Goal: Information Seeking & Learning: Compare options

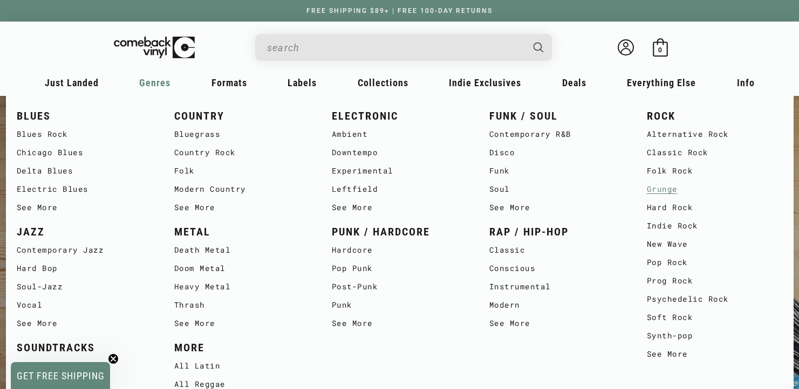
click at [668, 192] on link "Grunge" at bounding box center [715, 189] width 136 height 18
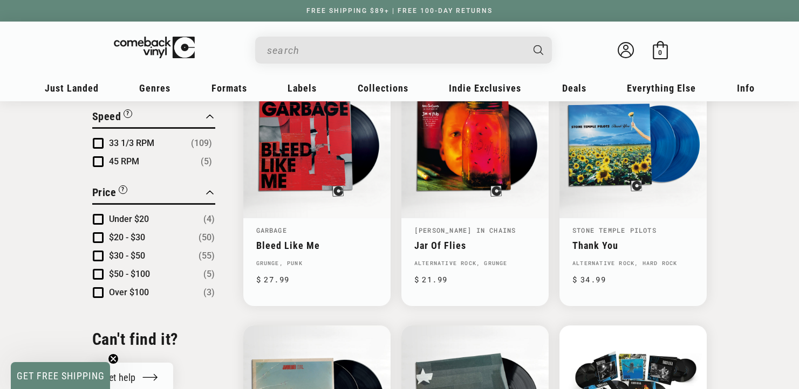
scroll to position [955, 0]
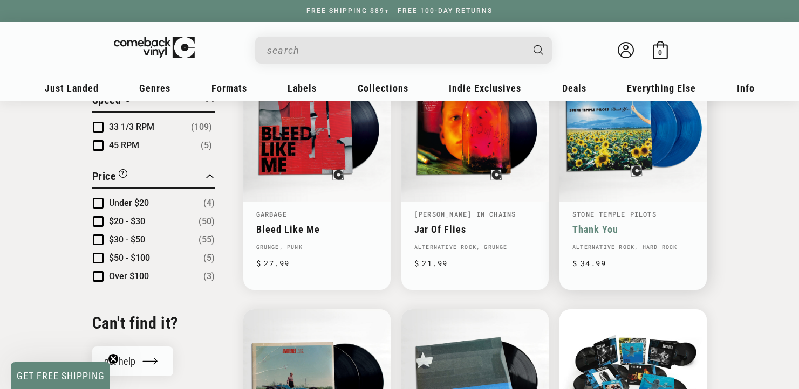
click at [601, 224] on link "Thank You" at bounding box center [632, 229] width 121 height 11
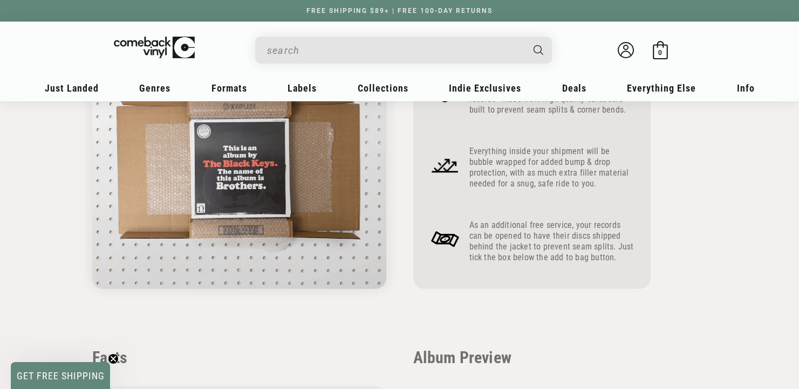
scroll to position [500, 0]
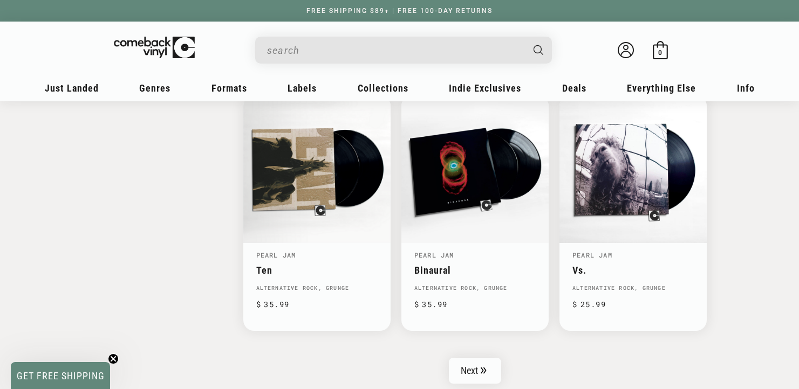
scroll to position [1697, 0]
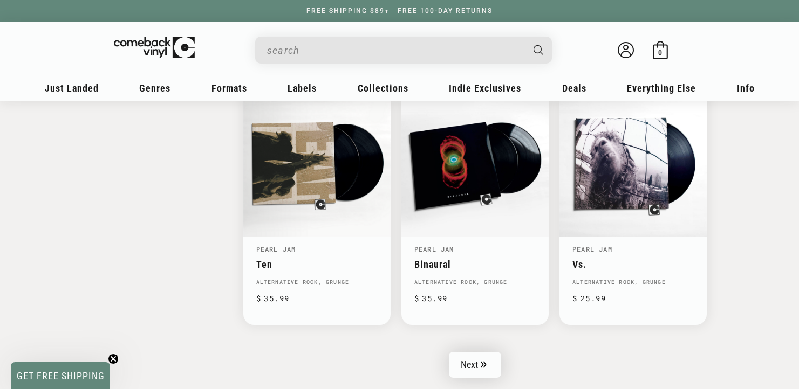
click at [484, 361] on icon "Pagination" at bounding box center [483, 364] width 5 height 6
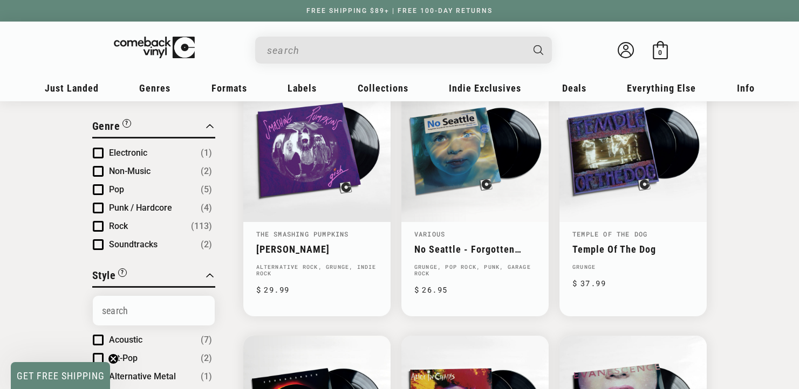
scroll to position [156, 0]
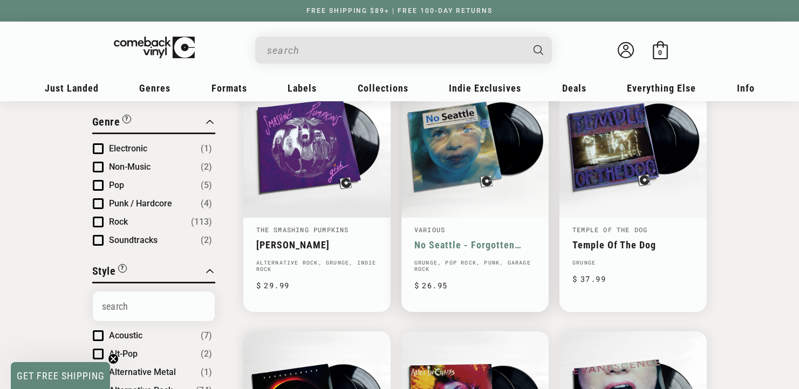
click at [501, 239] on link "No Seattle - Forgotten Sounds Of The North-West Grunge Era 1986-97 Volume Two" at bounding box center [474, 244] width 121 height 11
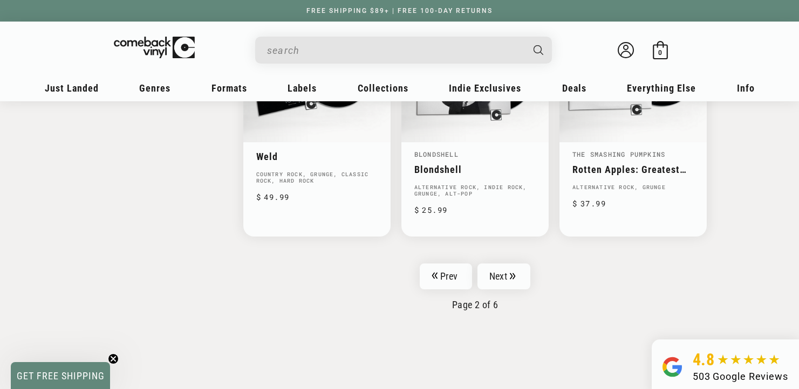
scroll to position [1795, 0]
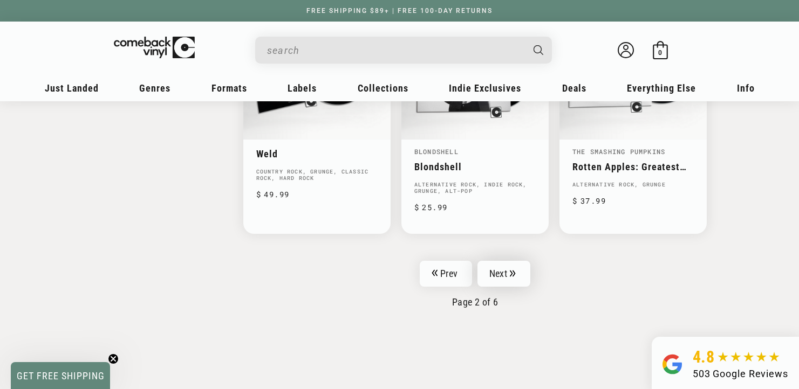
click at [501, 261] on link "Next" at bounding box center [503, 274] width 53 height 26
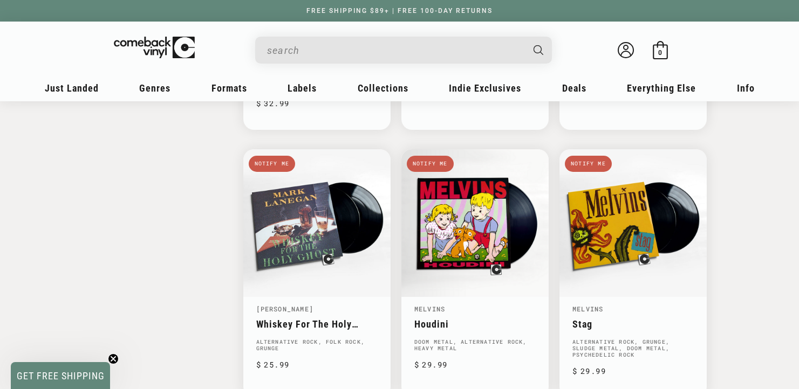
scroll to position [1668, 0]
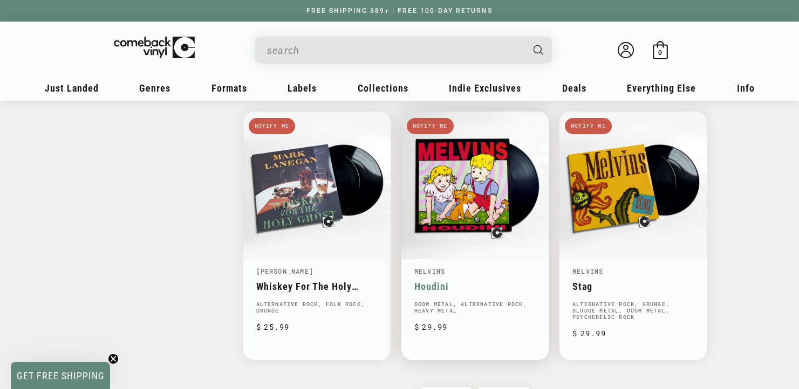
click at [438, 281] on link "Houdini" at bounding box center [474, 286] width 121 height 11
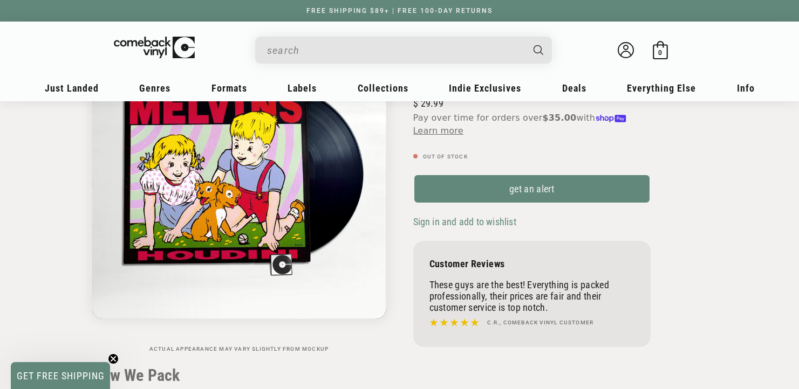
scroll to position [183, 0]
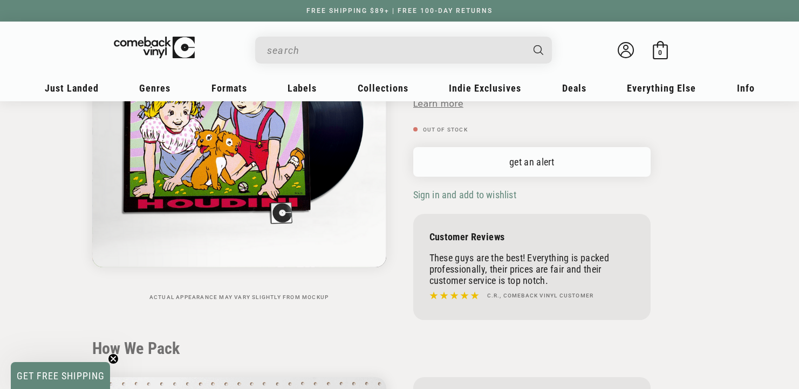
click at [509, 163] on link "get an alert" at bounding box center [531, 162] width 237 height 30
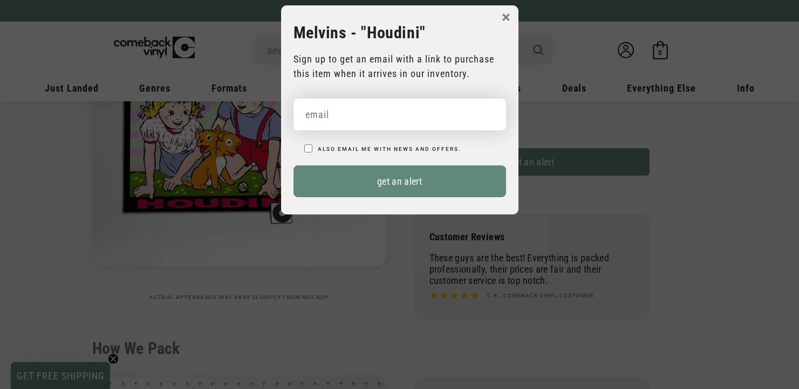
click at [436, 126] on input "email" at bounding box center [399, 115] width 212 height 32
type input "[EMAIL_ADDRESS][DOMAIN_NAME]"
click at [308, 148] on input "Also email me with news and offers." at bounding box center [308, 149] width 8 height 8
checkbox input "true"
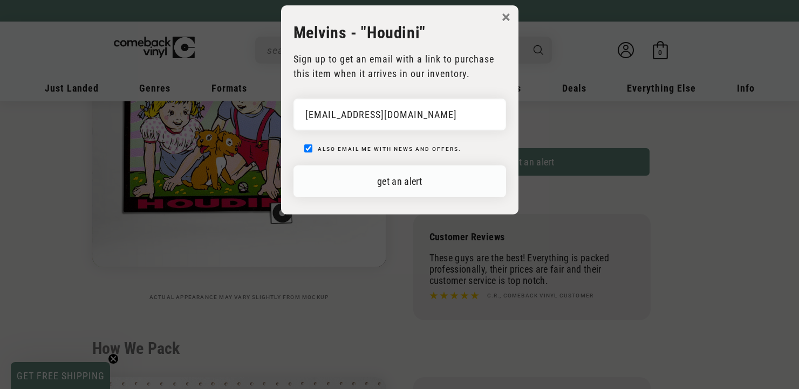
click at [358, 183] on button "get an alert" at bounding box center [399, 182] width 212 height 32
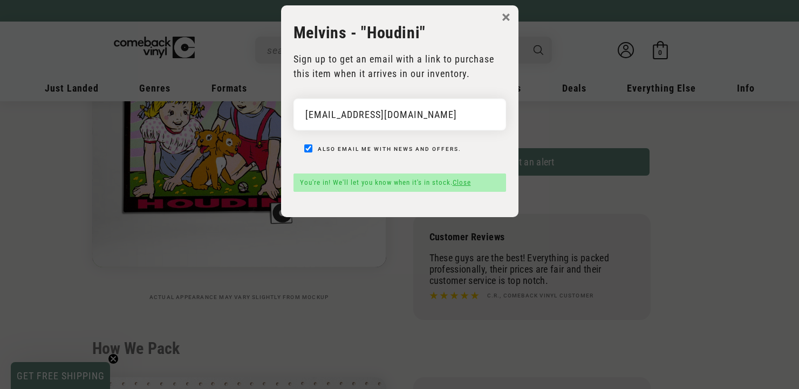
click at [509, 11] on button "×" at bounding box center [506, 17] width 9 height 16
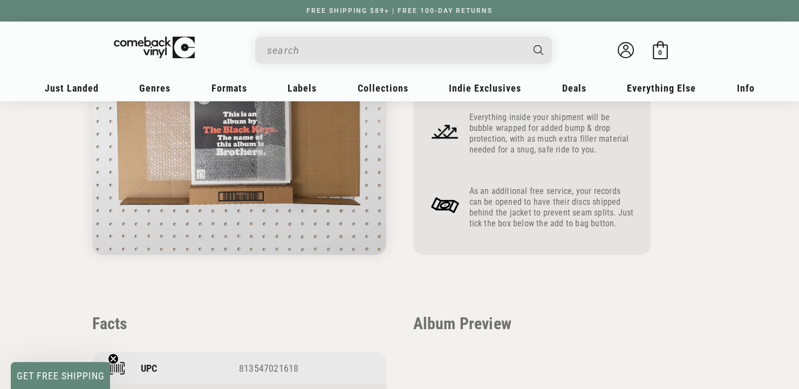
scroll to position [776, 0]
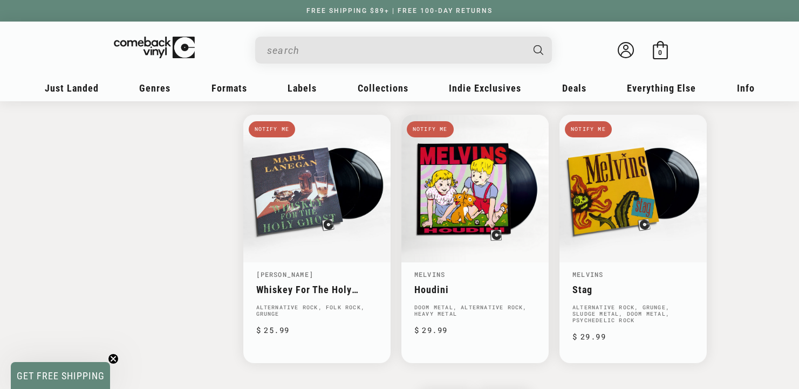
scroll to position [1668, 0]
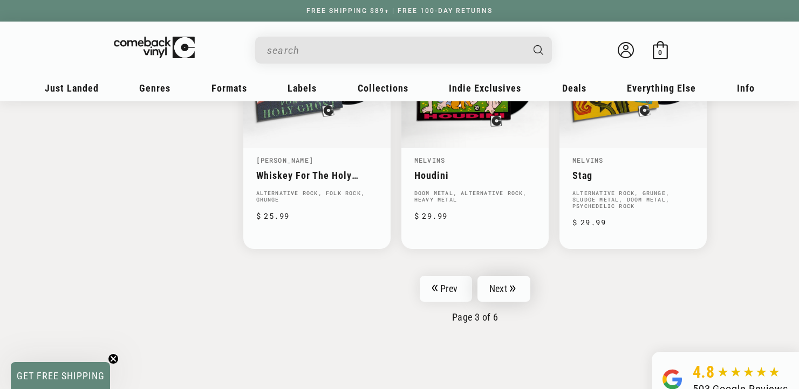
click at [503, 294] on link "Next" at bounding box center [503, 289] width 53 height 26
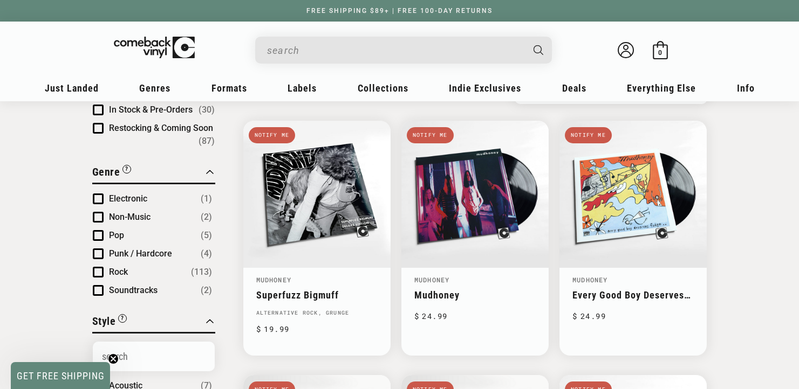
scroll to position [90, 0]
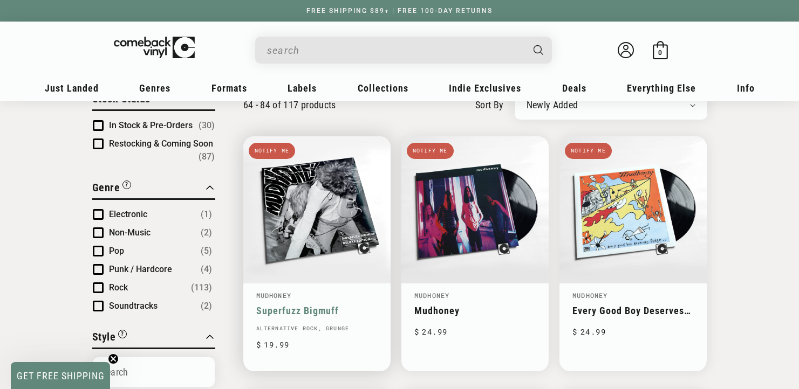
click at [315, 305] on link "Superfuzz Bigmuff" at bounding box center [316, 310] width 121 height 11
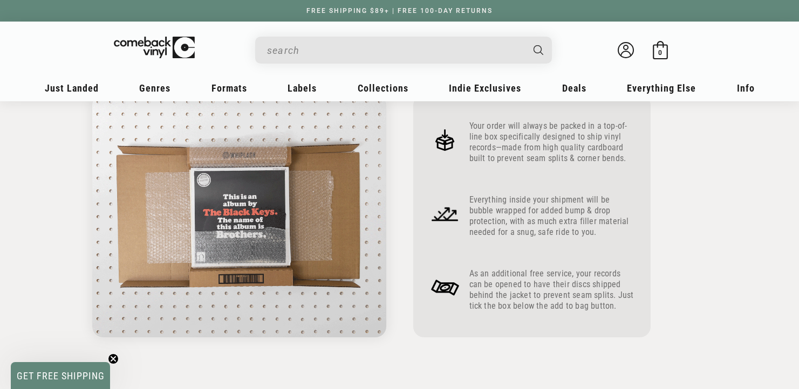
scroll to position [380, 0]
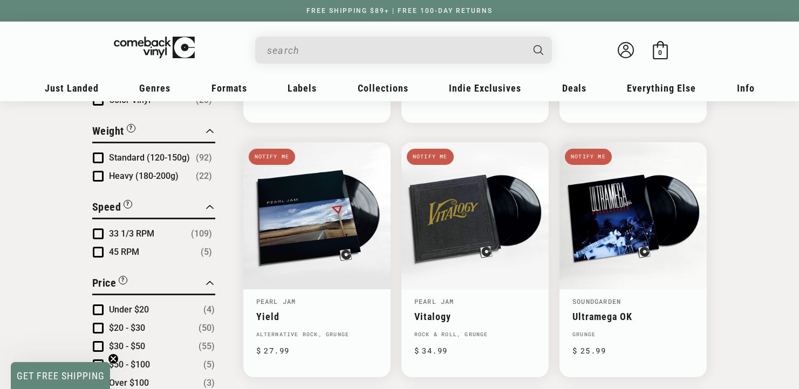
scroll to position [857, 0]
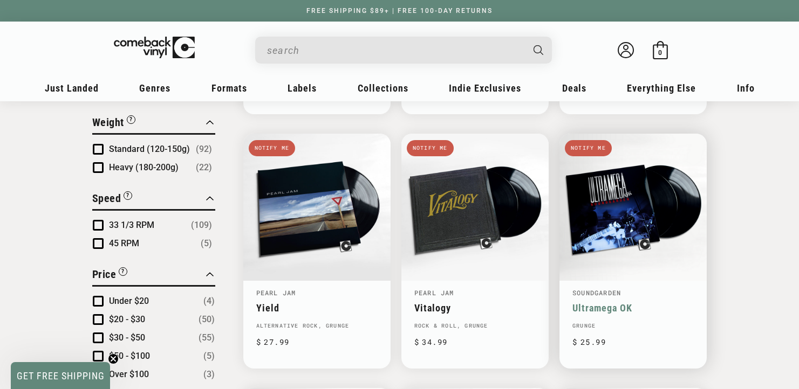
click at [648, 303] on link "Ultramega OK" at bounding box center [632, 308] width 121 height 11
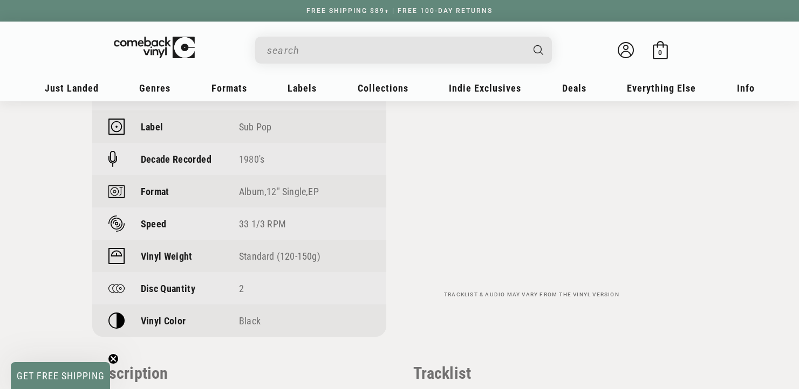
scroll to position [390, 0]
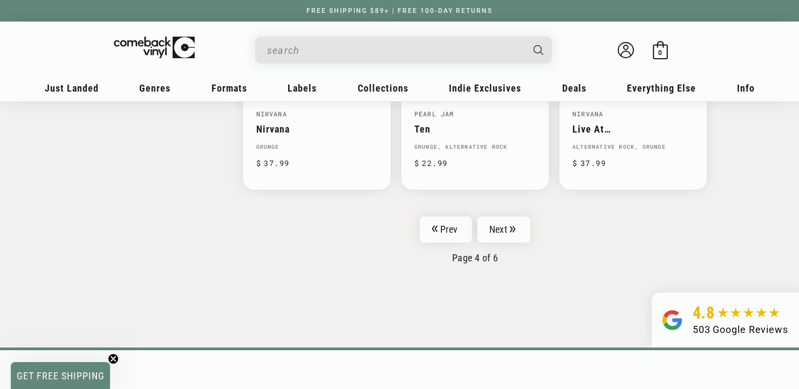
scroll to position [1813, 0]
click at [505, 222] on link "Next" at bounding box center [503, 230] width 53 height 26
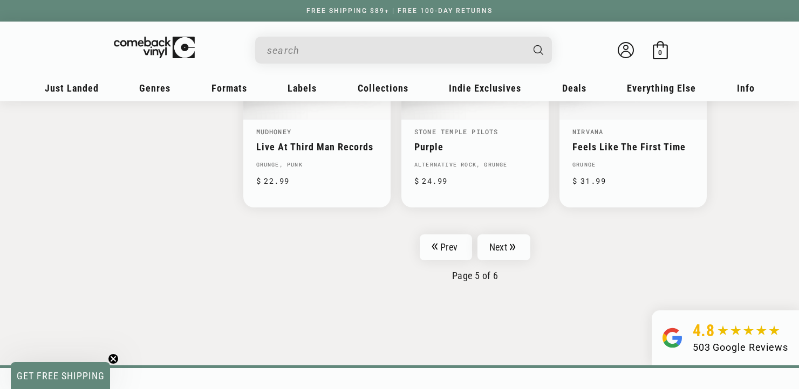
scroll to position [1819, 0]
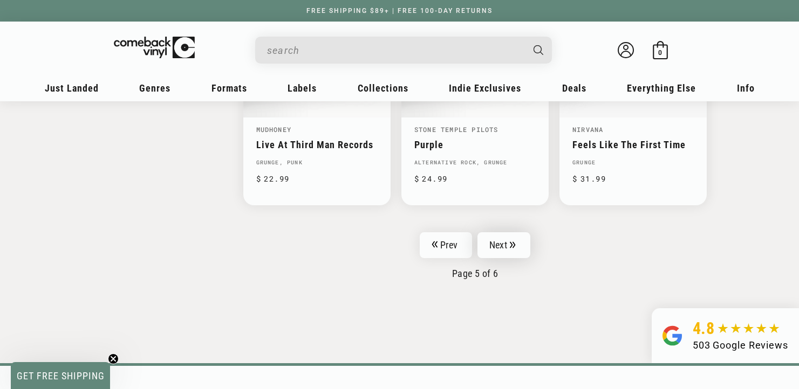
click at [499, 245] on link "Next" at bounding box center [503, 245] width 53 height 26
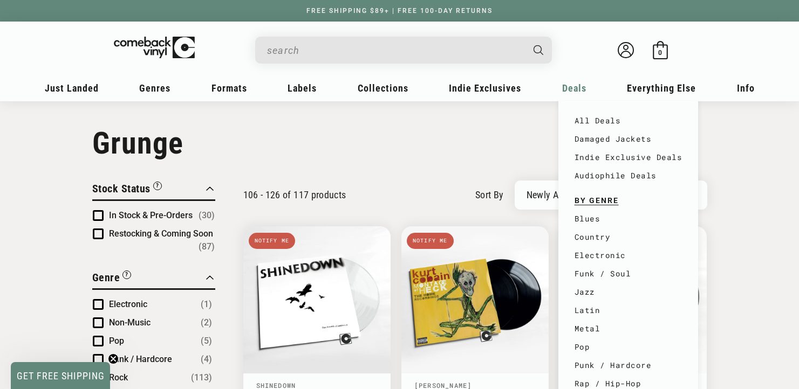
click at [571, 93] on span "Deals" at bounding box center [574, 88] width 24 height 11
click at [581, 137] on link "Damaged Jackets" at bounding box center [628, 139] width 108 height 18
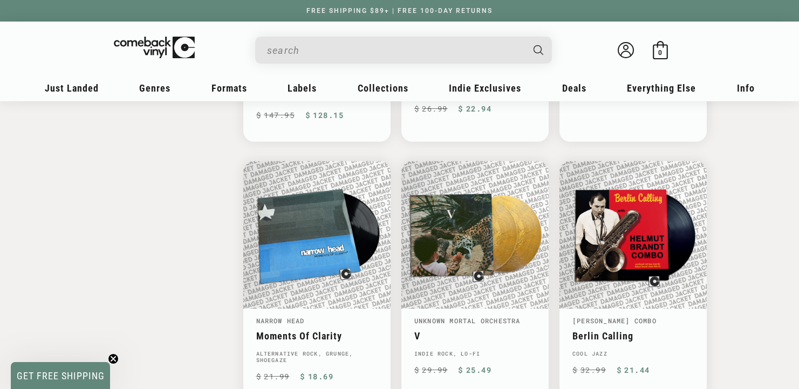
scroll to position [1625, 0]
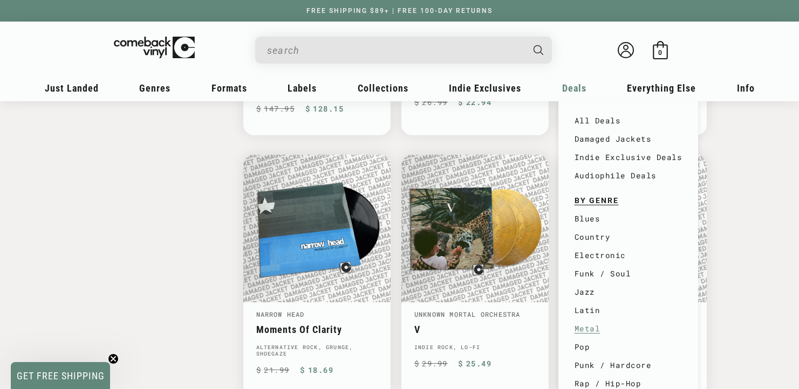
click at [583, 322] on link "Metal" at bounding box center [628, 329] width 108 height 18
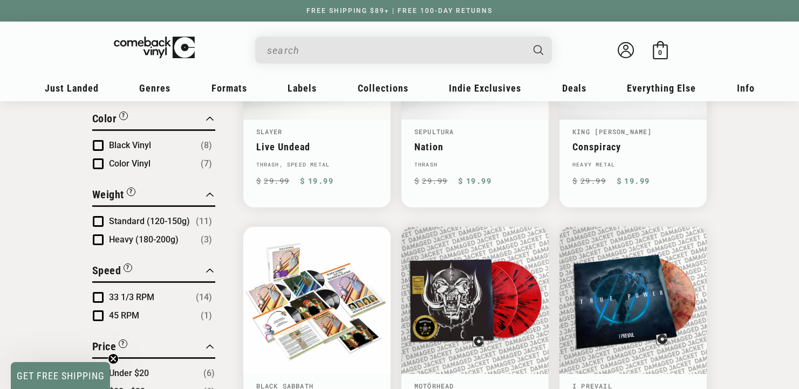
scroll to position [764, 0]
click at [354, 142] on link "Live Undead" at bounding box center [316, 146] width 121 height 11
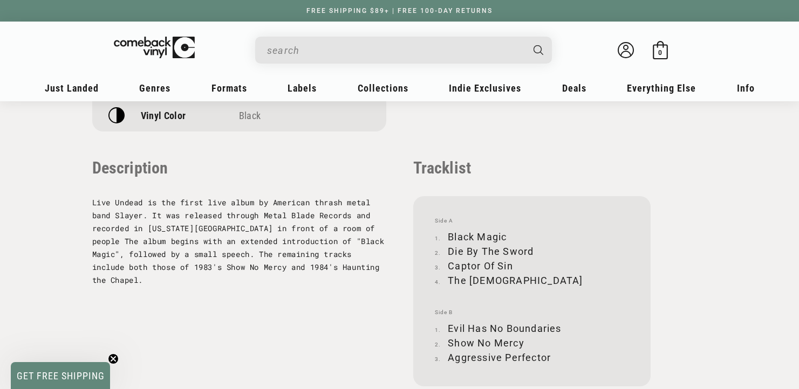
scroll to position [1066, 0]
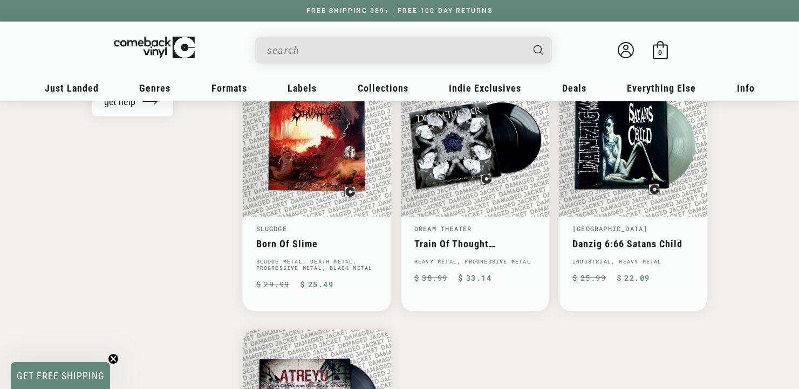
scroll to position [1168, 0]
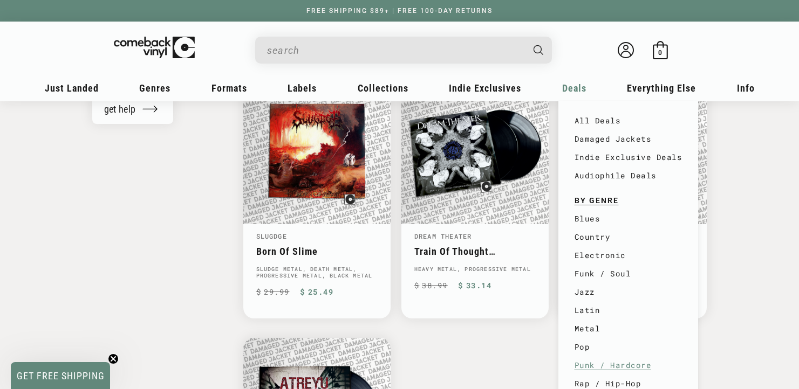
click at [587, 366] on link "Punk / Hardcore" at bounding box center [628, 365] width 108 height 18
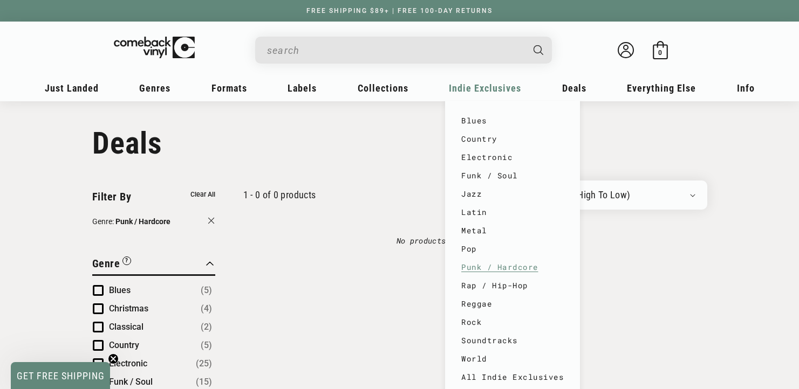
click at [475, 263] on link "Punk / Hardcore" at bounding box center [512, 267] width 102 height 18
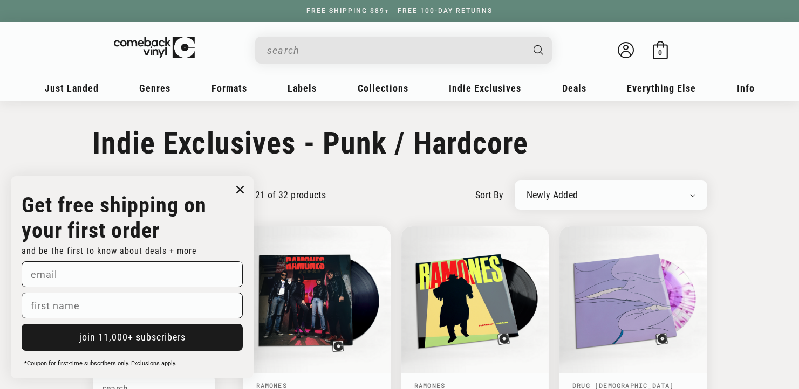
click at [312, 51] on input "When autocomplete results are available use up and down arrows to review and en…" at bounding box center [395, 50] width 256 height 22
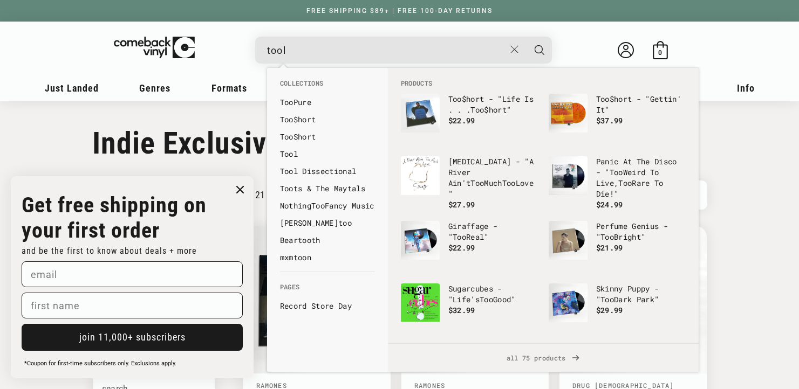
type input "tool"
click at [526, 37] on button "Search" at bounding box center [539, 50] width 27 height 27
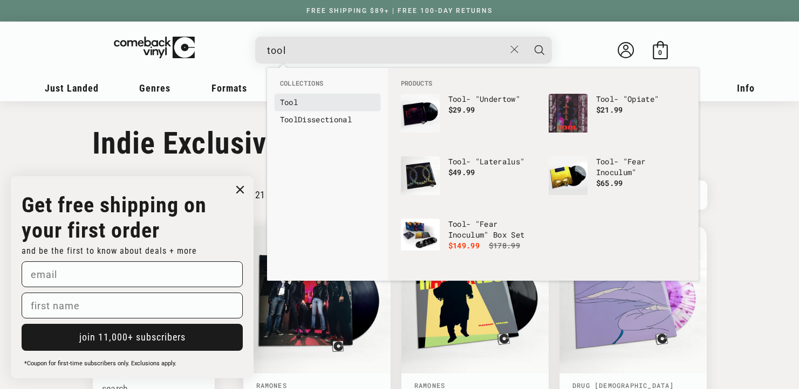
click at [297, 100] on b "Tool" at bounding box center [289, 102] width 18 height 10
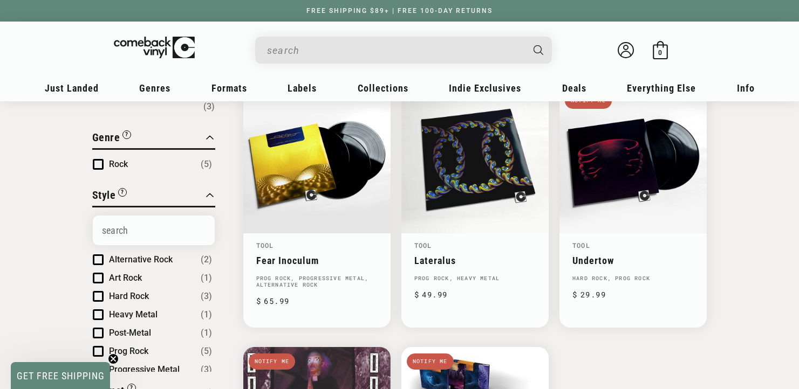
scroll to position [122, 0]
